Goal: Information Seeking & Learning: Learn about a topic

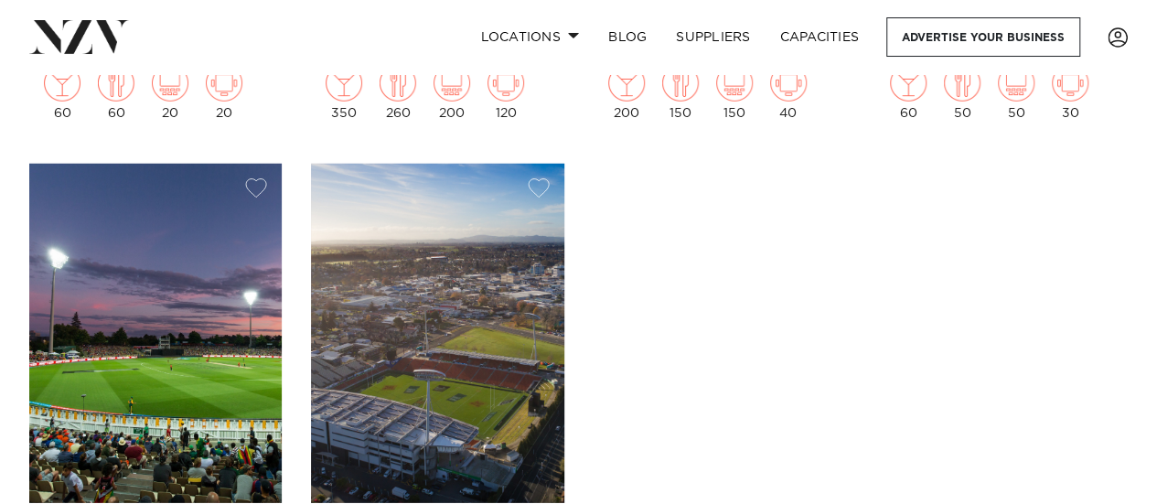
scroll to position [2561, 0]
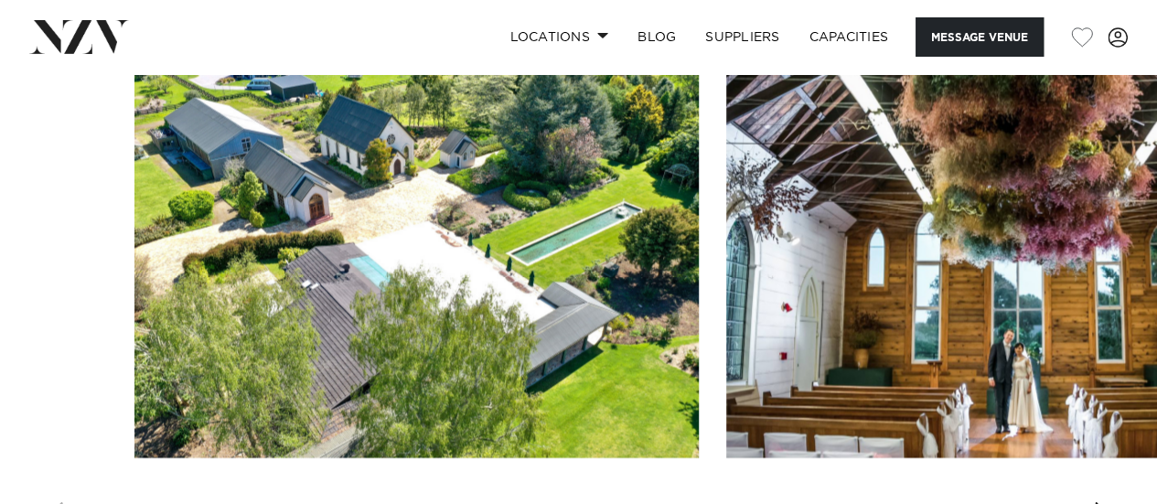
scroll to position [1920, 0]
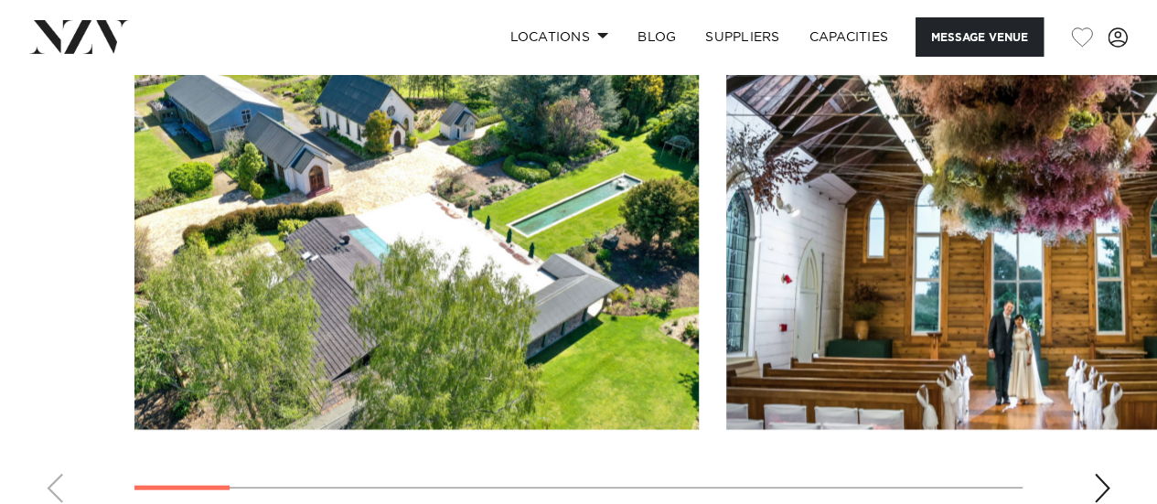
click at [1103, 486] on div "Next slide" at bounding box center [1102, 488] width 18 height 29
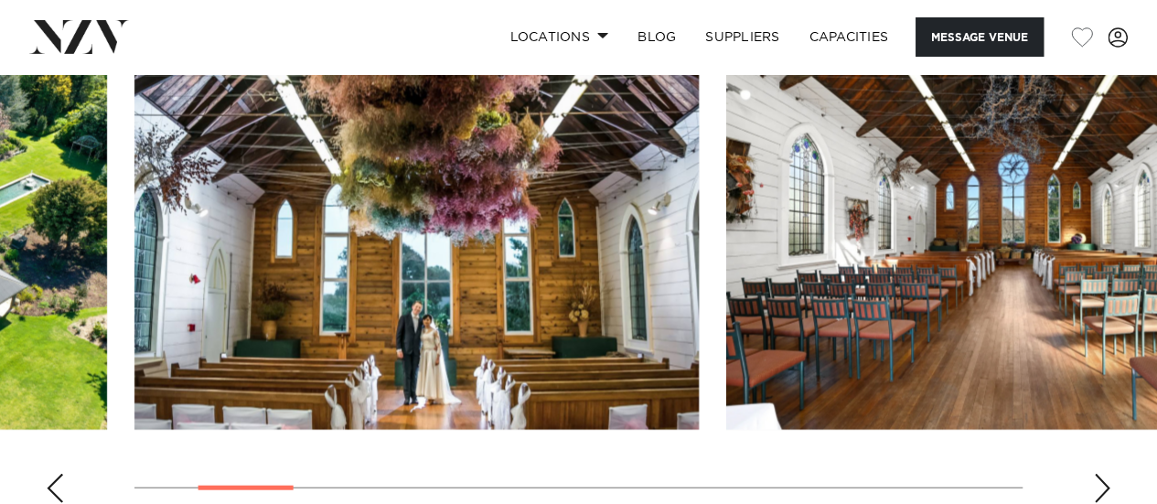
click at [1103, 486] on div "Next slide" at bounding box center [1102, 488] width 18 height 29
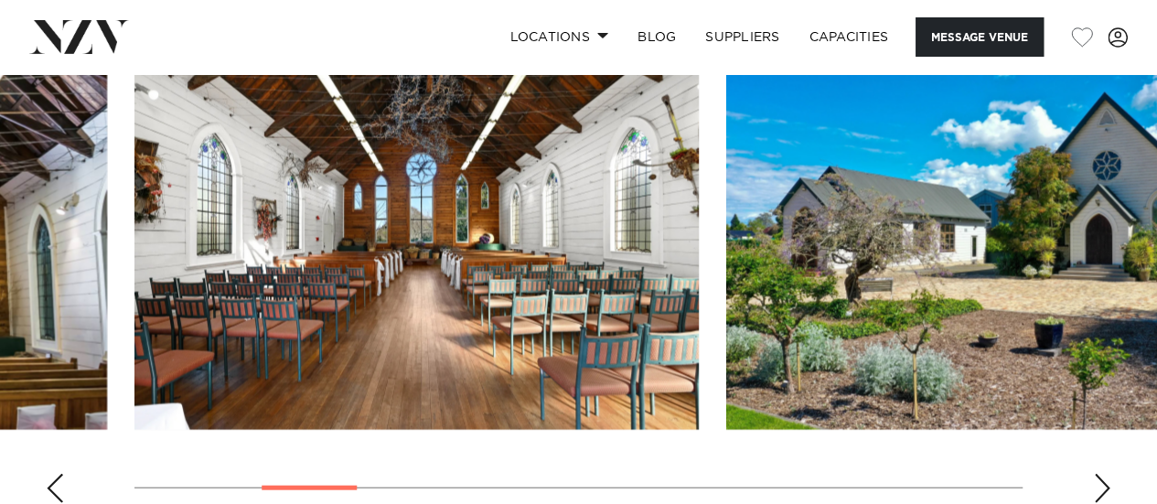
click at [1103, 486] on div "Next slide" at bounding box center [1102, 488] width 18 height 29
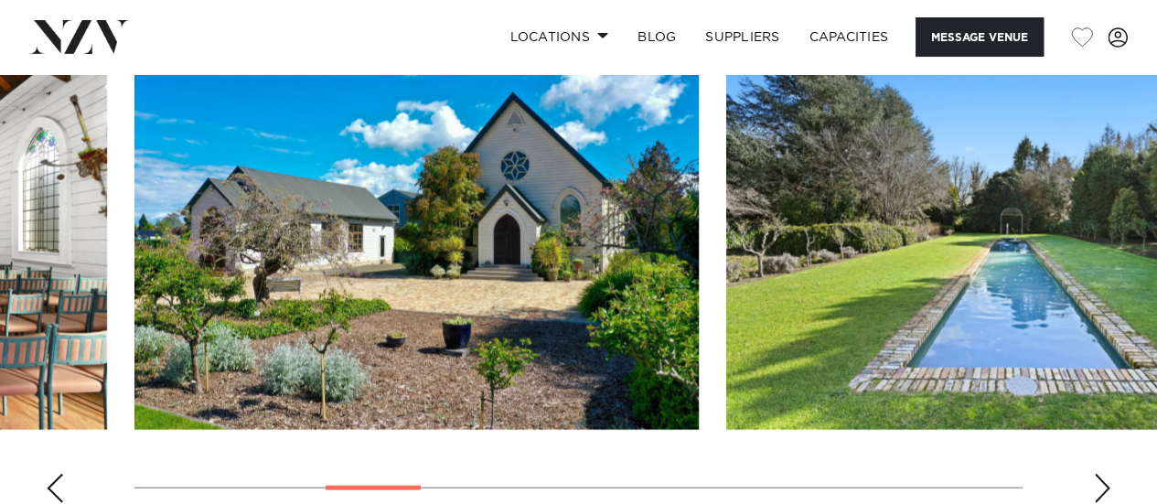
click at [1103, 486] on div "Next slide" at bounding box center [1102, 488] width 18 height 29
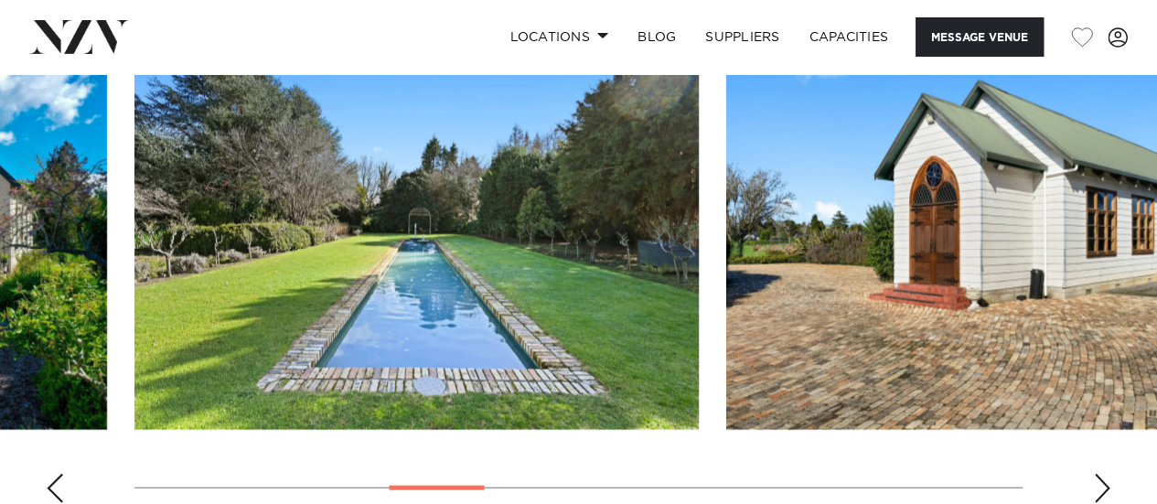
click at [1103, 486] on div "Next slide" at bounding box center [1102, 488] width 18 height 29
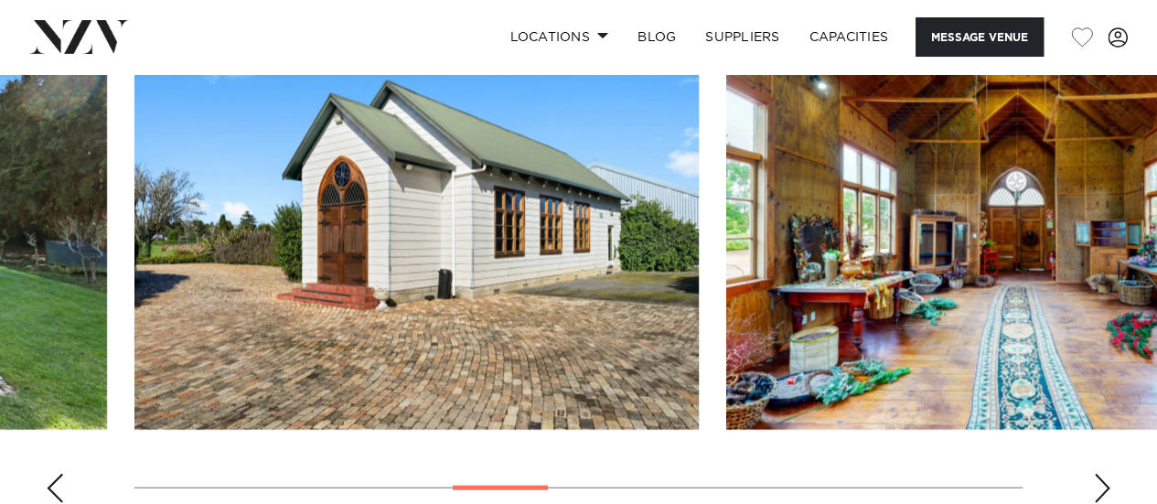
click at [1103, 486] on div "Next slide" at bounding box center [1102, 488] width 18 height 29
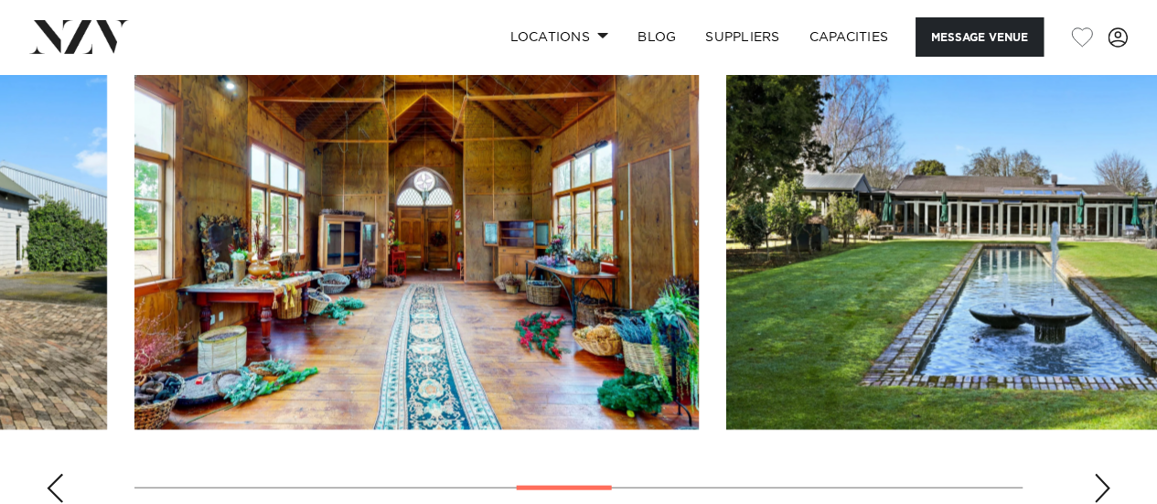
click at [1103, 486] on div "Next slide" at bounding box center [1102, 488] width 18 height 29
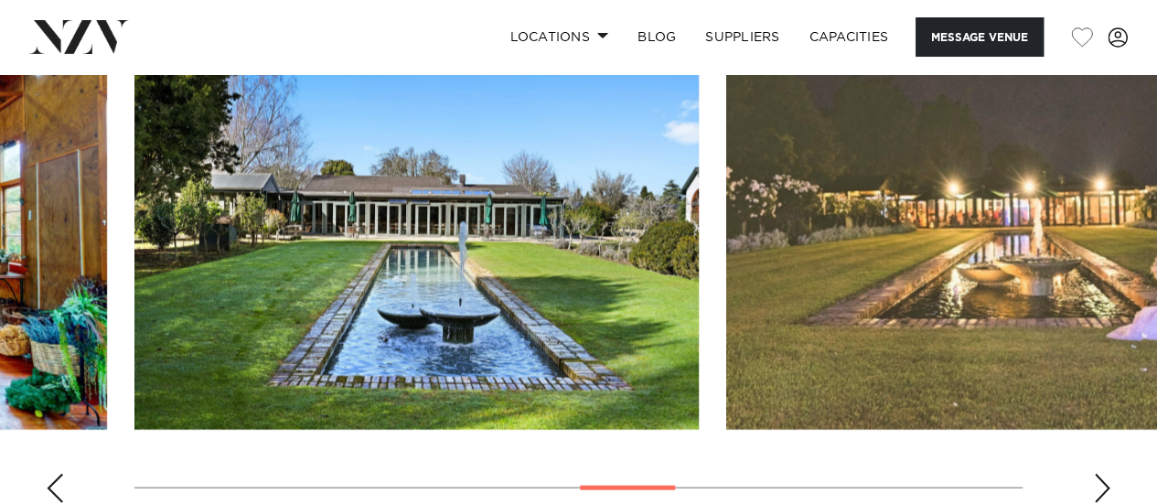
click at [1103, 486] on div "Next slide" at bounding box center [1102, 488] width 18 height 29
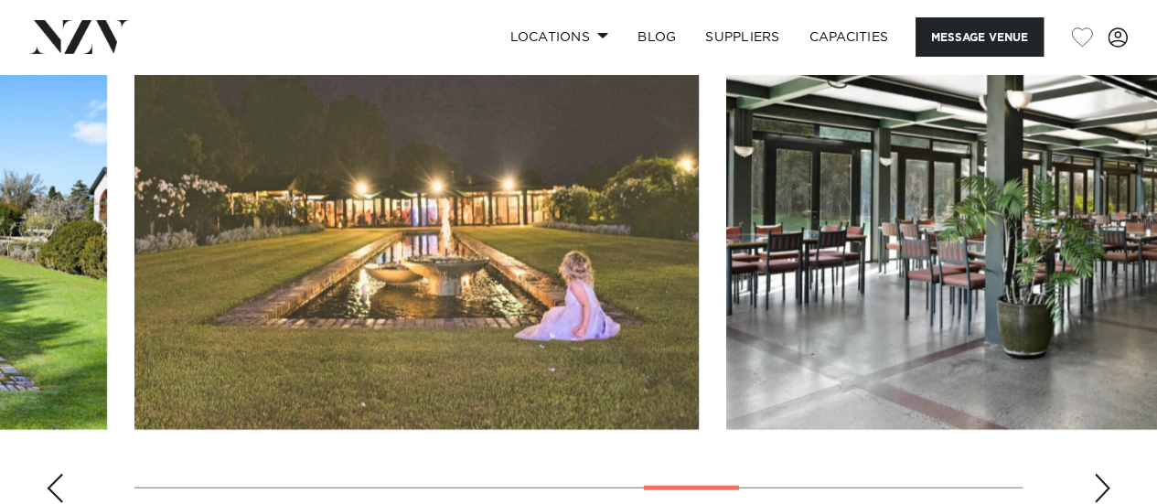
click at [1103, 486] on div "Next slide" at bounding box center [1102, 488] width 18 height 29
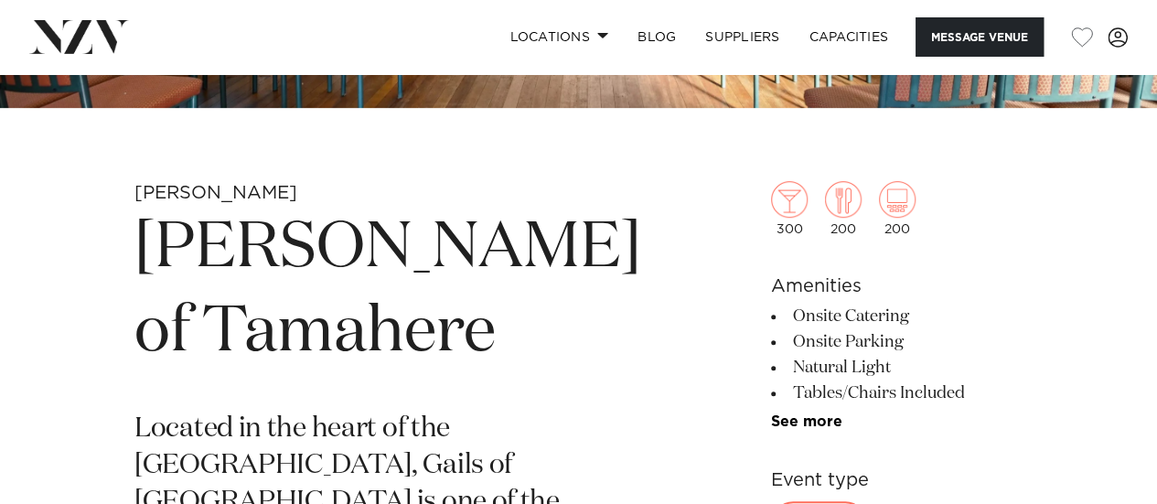
scroll to position [549, 0]
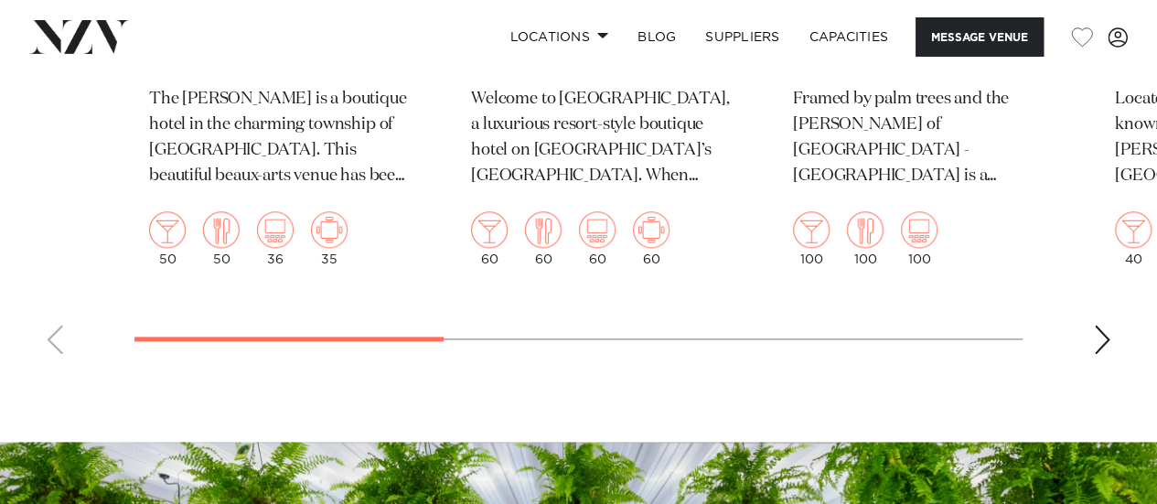
scroll to position [4755, 0]
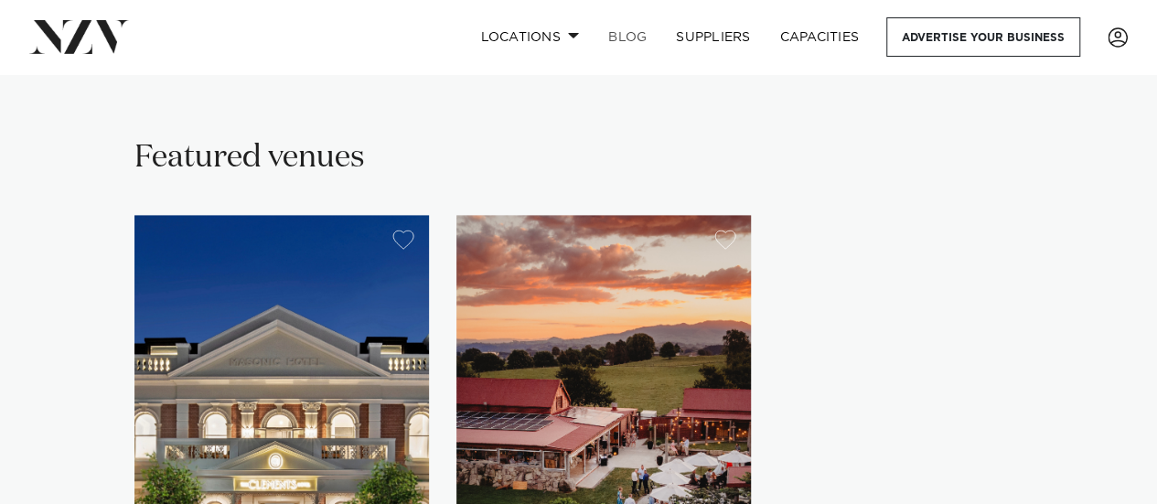
scroll to position [1372, 0]
